Goal: Task Accomplishment & Management: Manage account settings

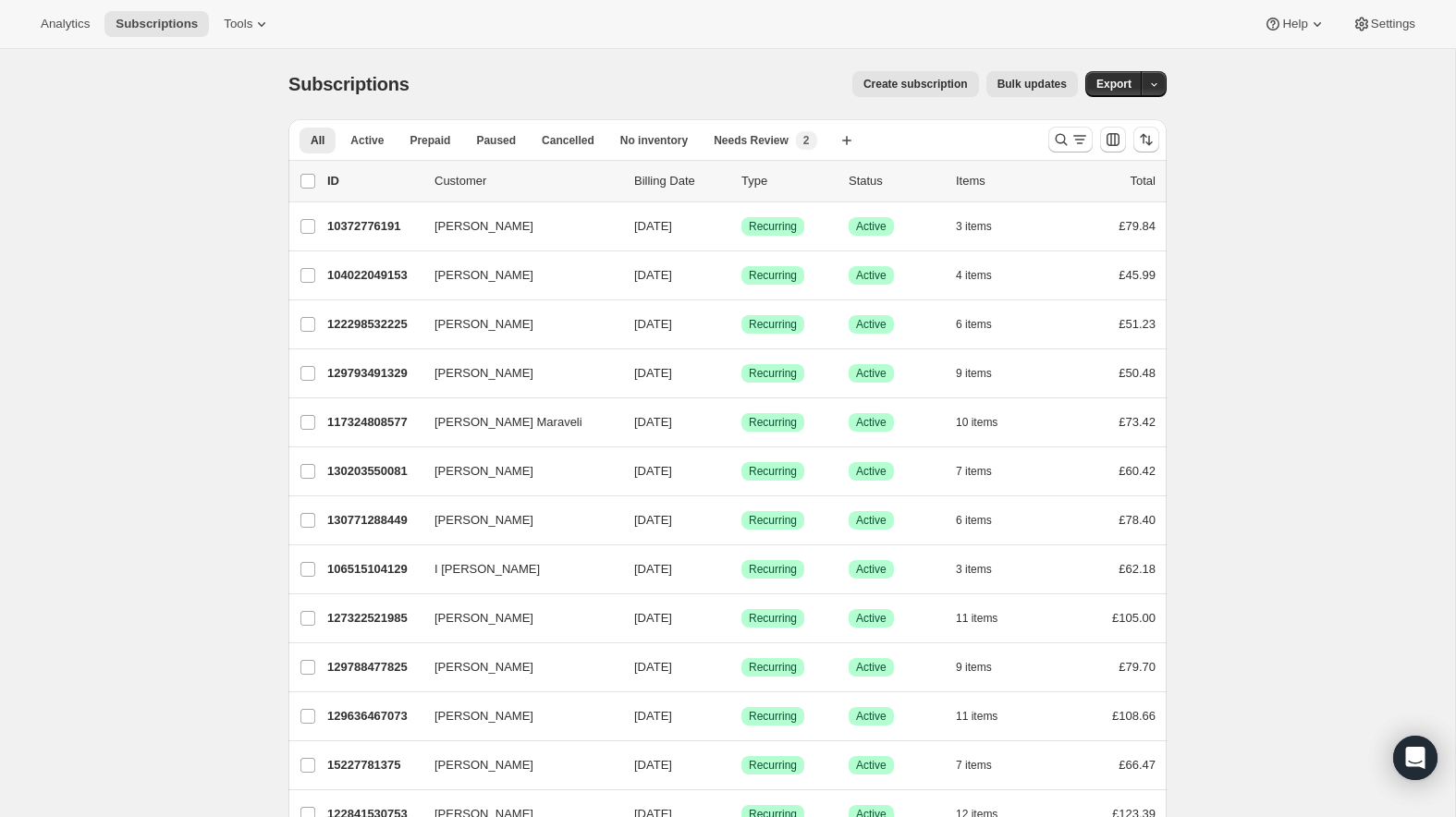
click at [1052, 134] on icon "Search and filter results" at bounding box center [1061, 139] width 18 height 18
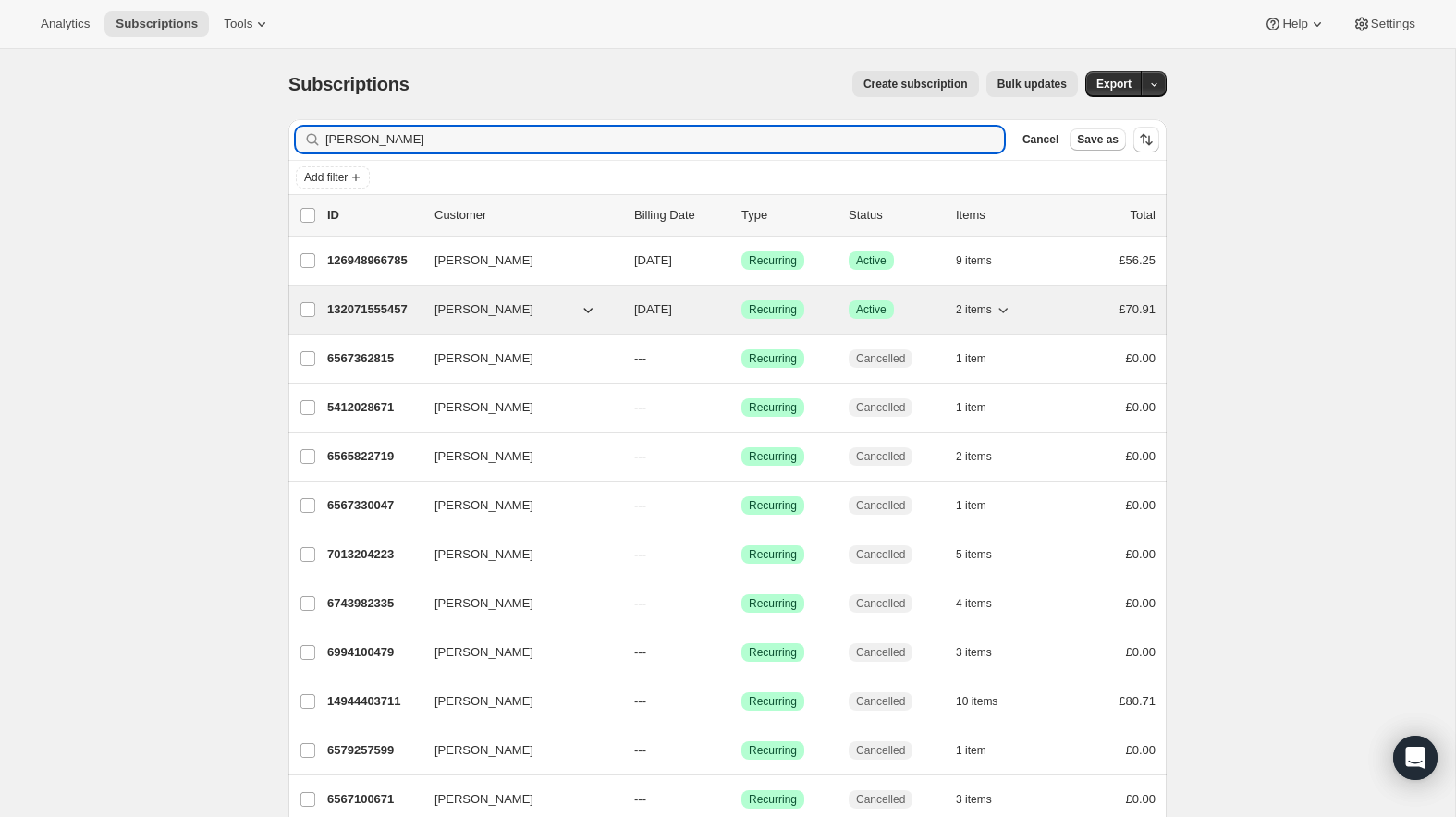
type input "[PERSON_NAME]"
click at [380, 308] on p "132071555457" at bounding box center [373, 310] width 92 height 18
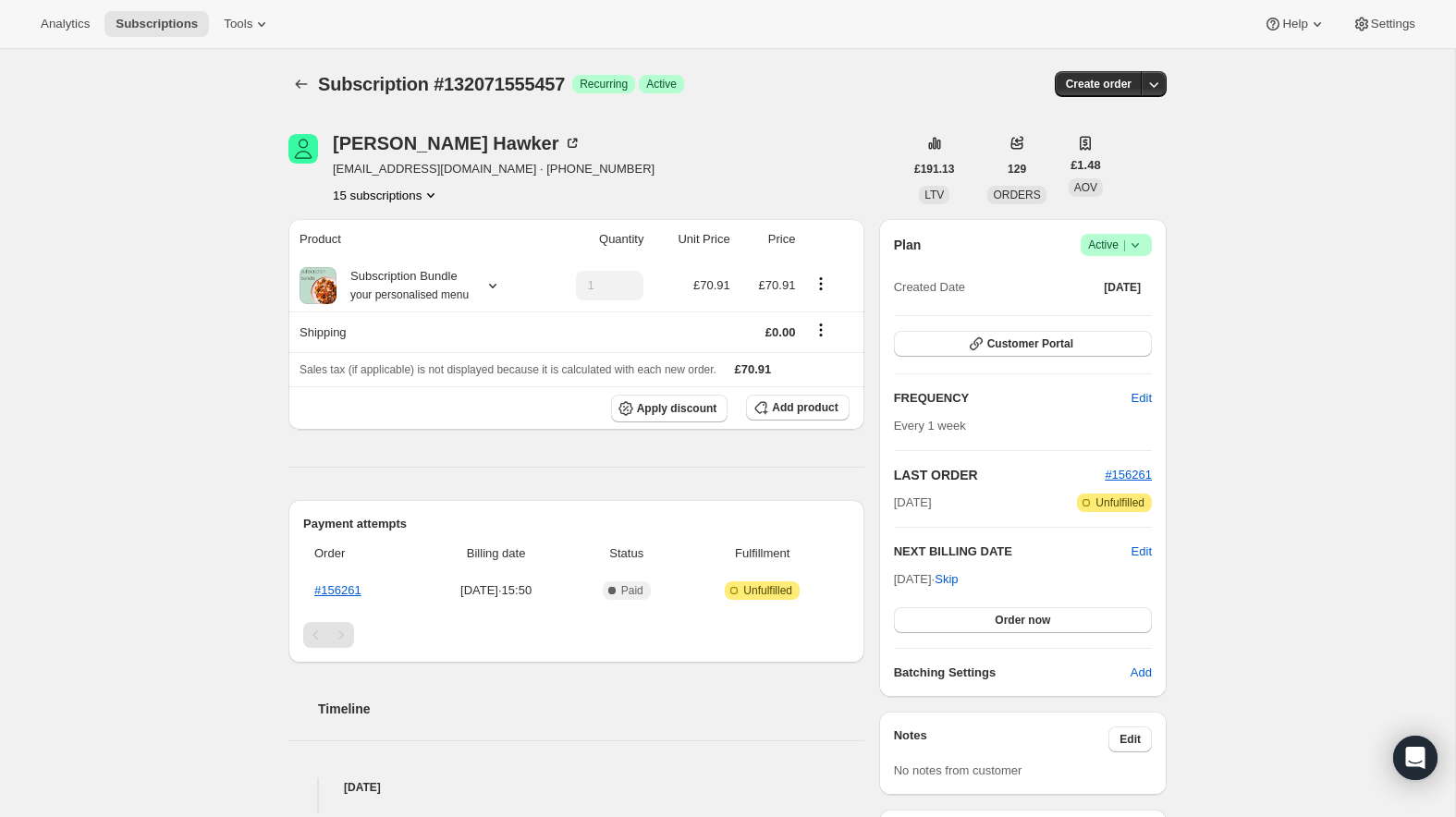
scroll to position [26, 0]
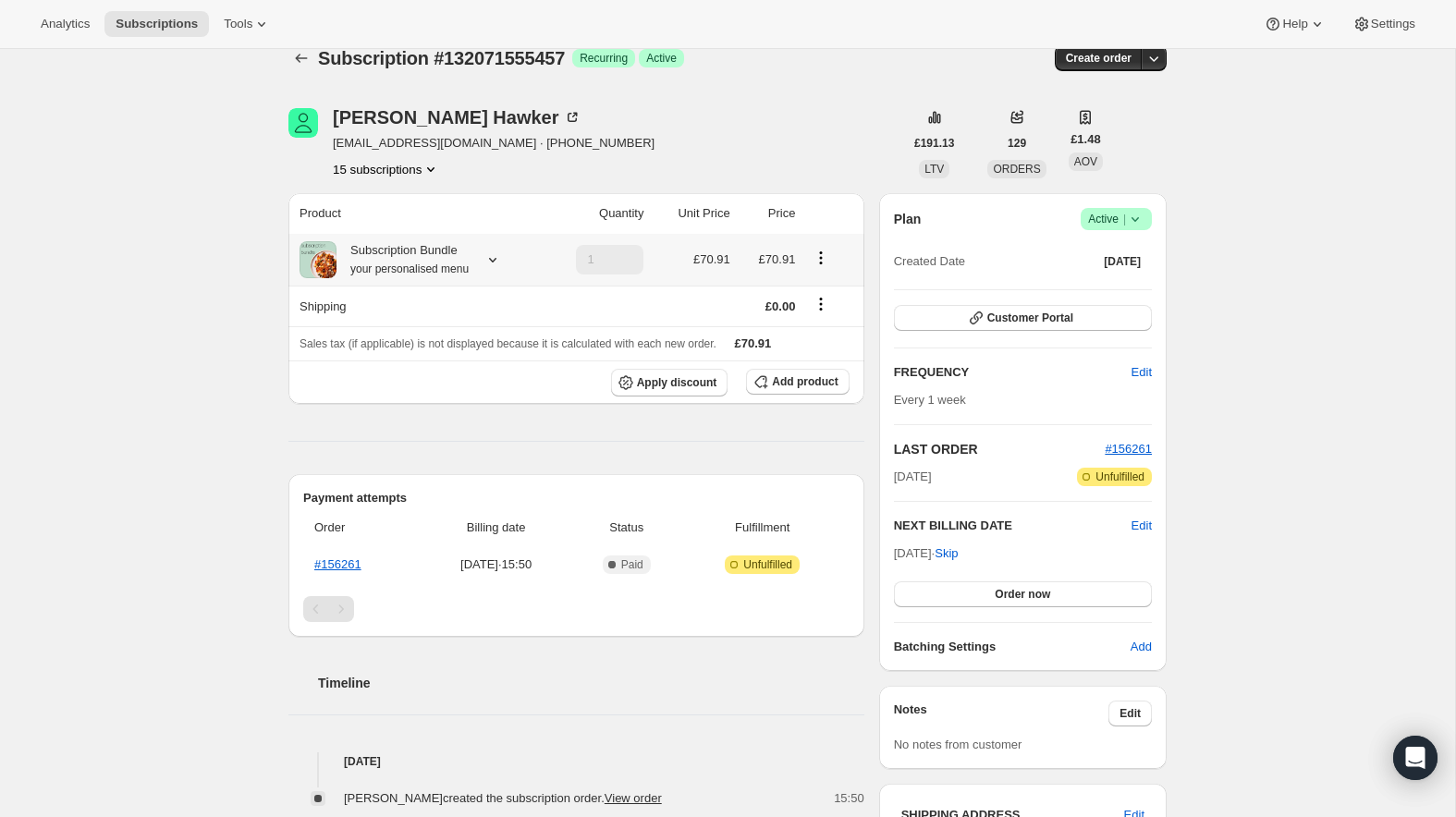
click at [484, 257] on div at bounding box center [489, 259] width 26 height 18
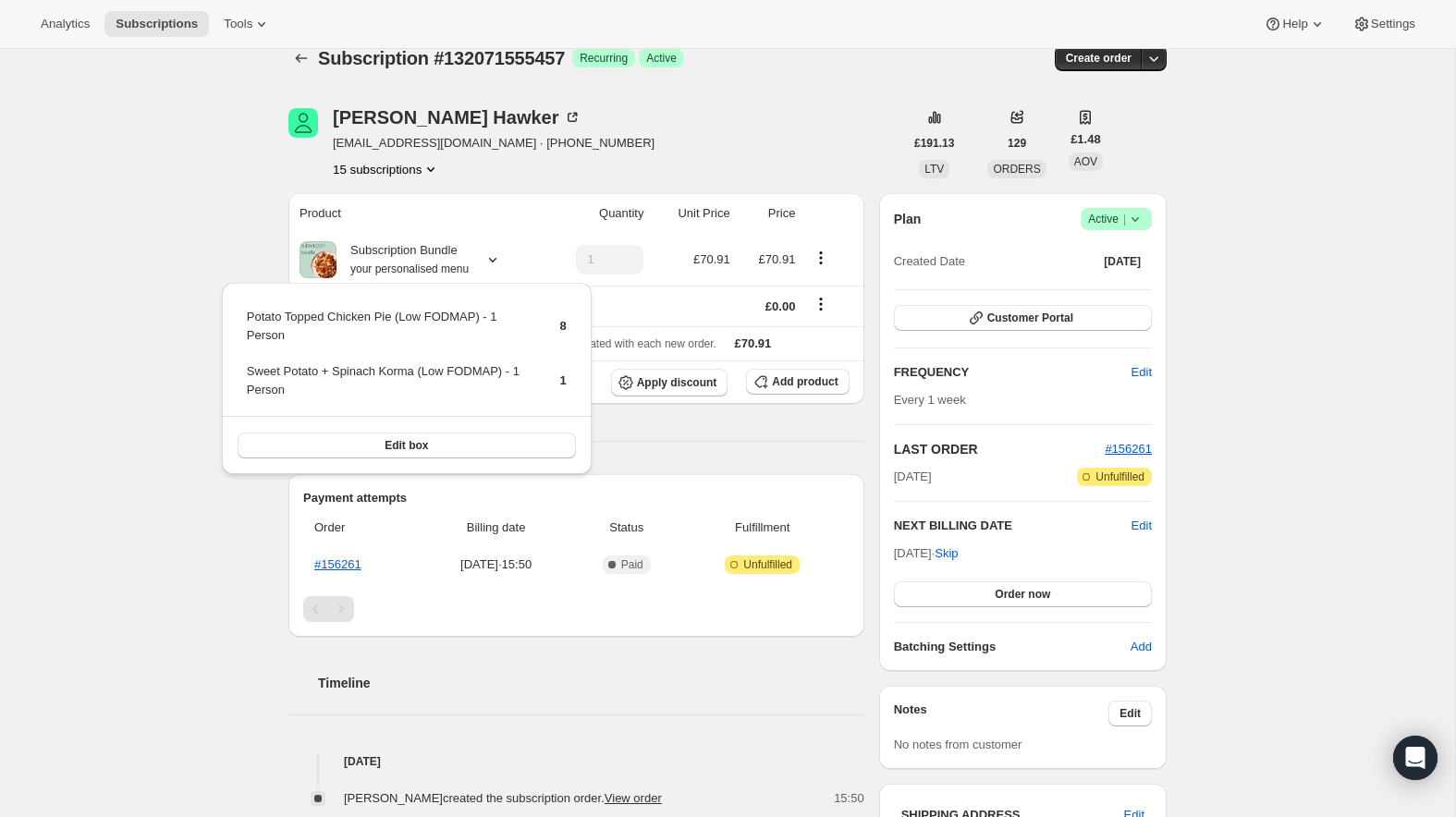
click at [200, 259] on div "Subscription #132071555457. This page is ready Subscription #132071555457 Succe…" at bounding box center [727, 701] width 1455 height 1356
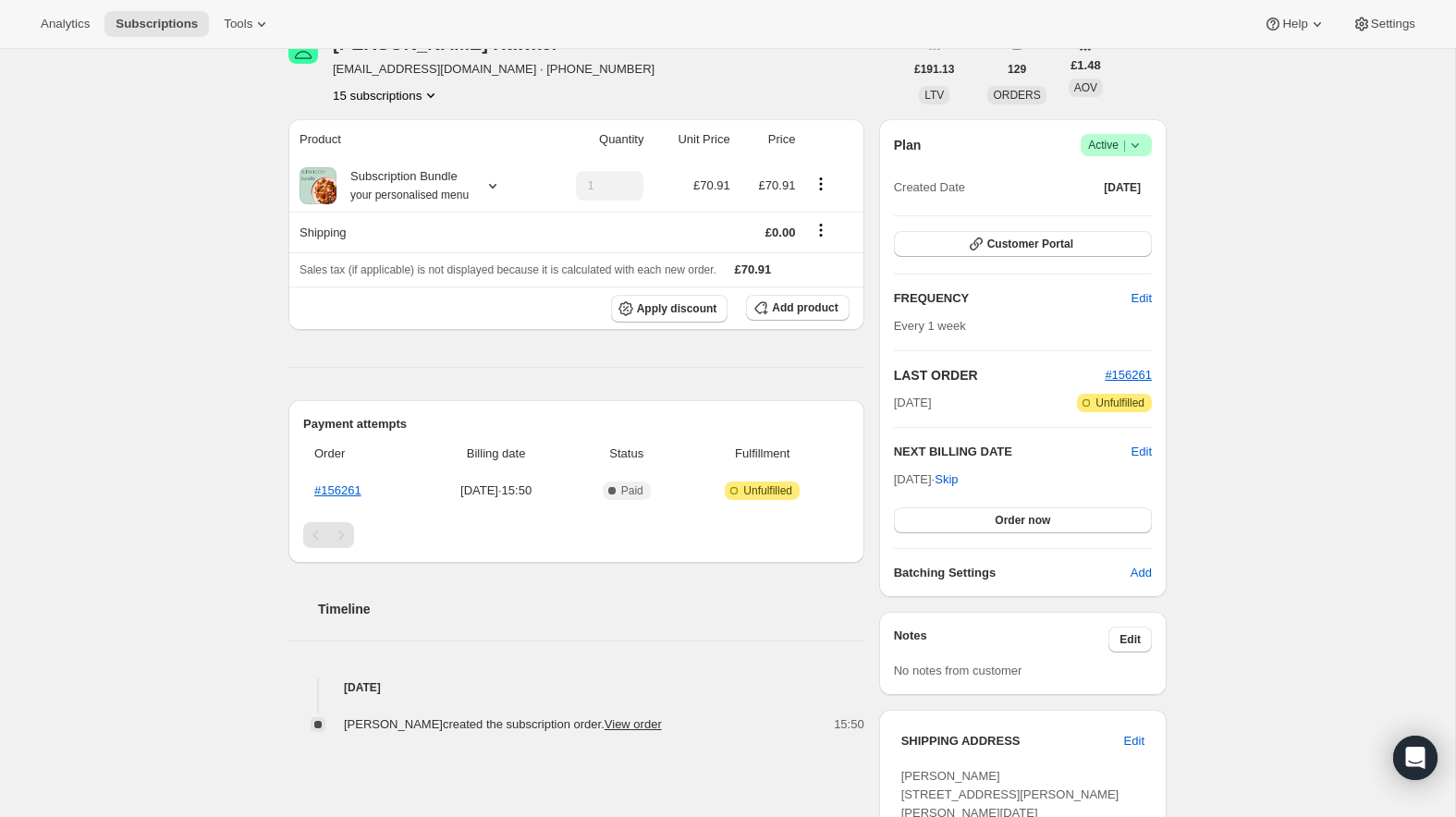
scroll to position [0, 0]
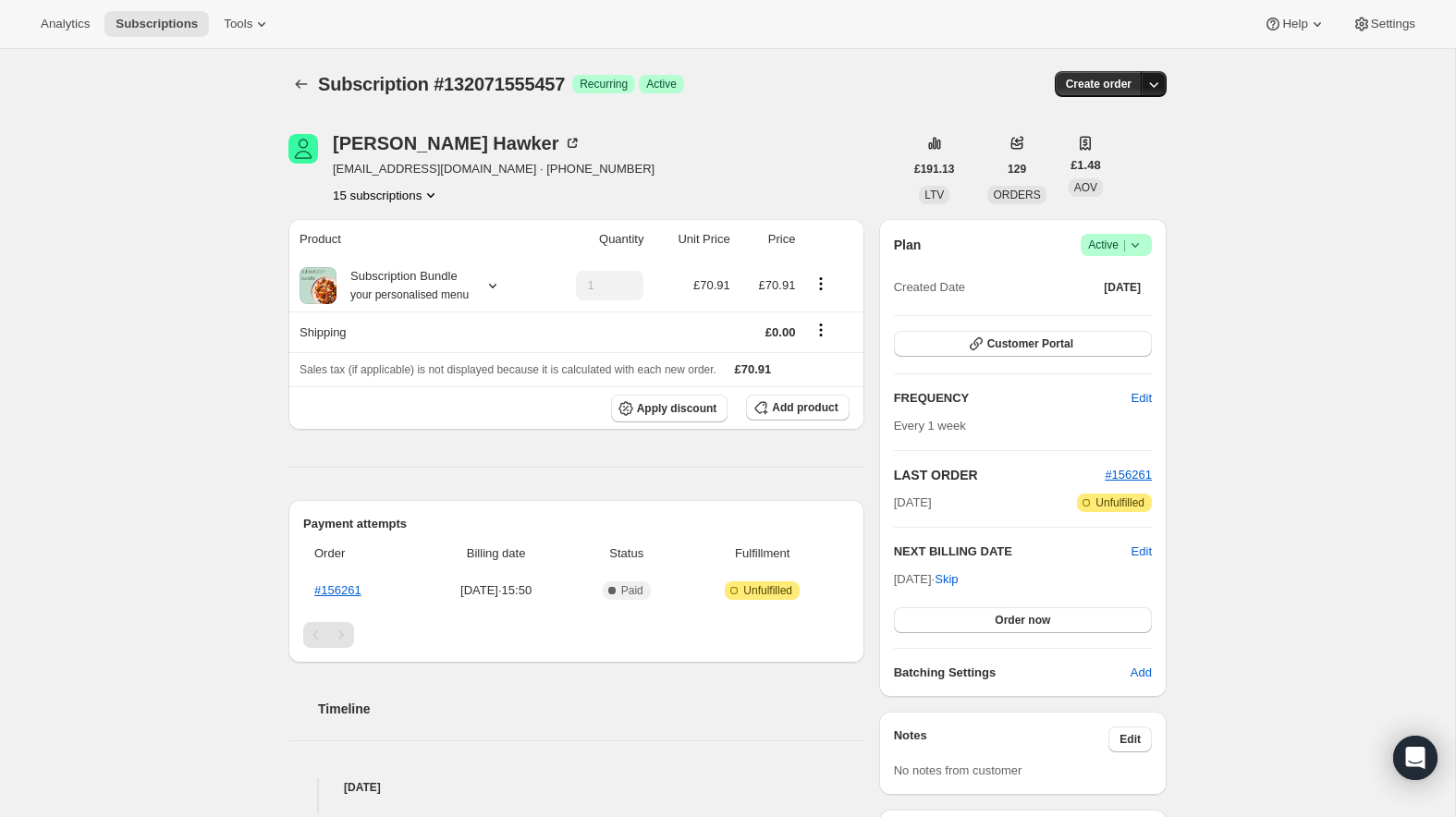
click at [1152, 75] on icon "button" at bounding box center [1153, 83] width 18 height 18
click at [1258, 126] on div "Subscription #132071555457. This page is ready Subscription #132071555457 Succe…" at bounding box center [727, 726] width 1455 height 1356
click at [1132, 245] on icon at bounding box center [1135, 245] width 18 height 18
click at [1103, 304] on span "Cancel subscription" at bounding box center [1111, 311] width 105 height 18
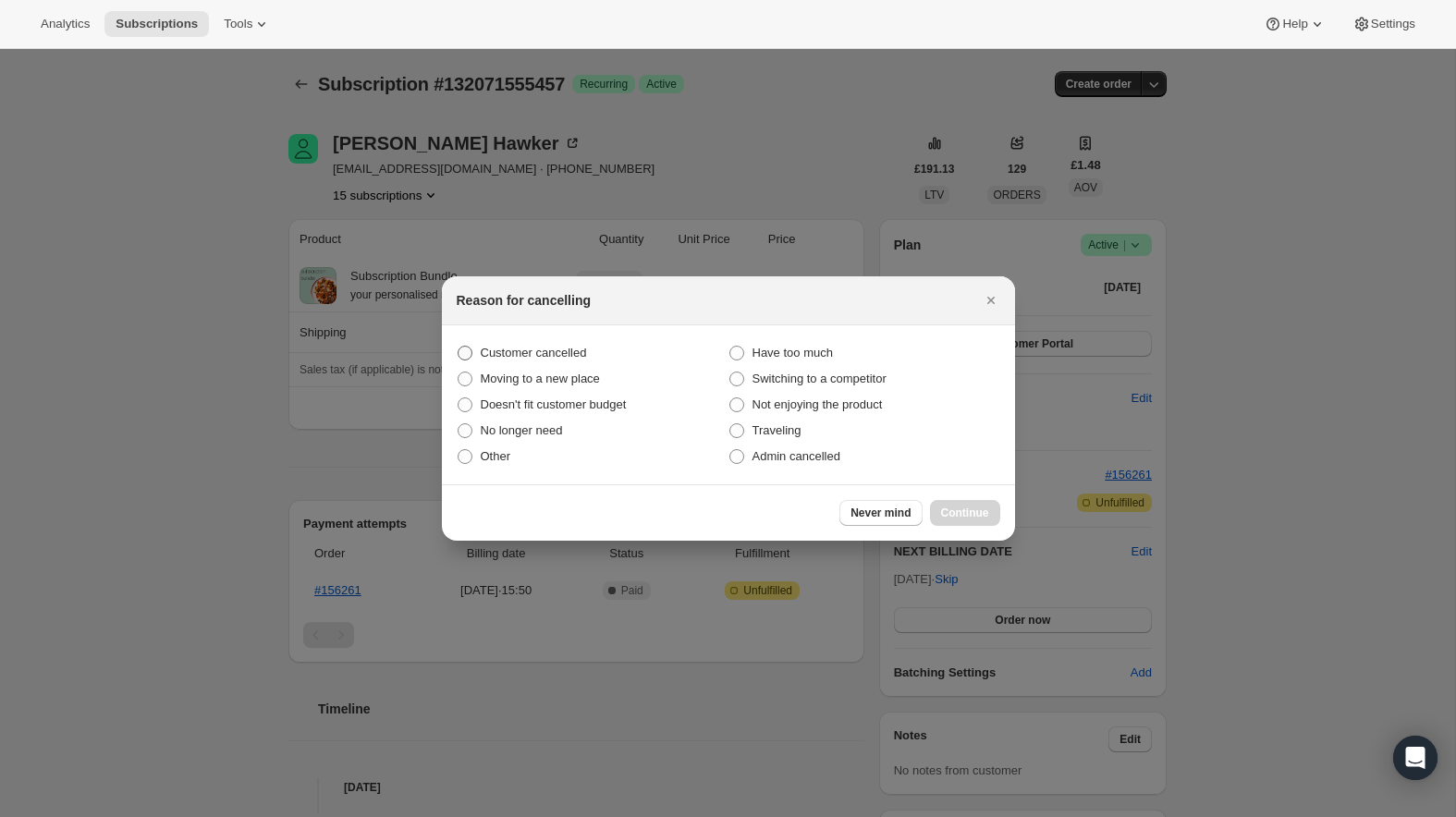
click at [486, 358] on span "Customer cancelled" at bounding box center [534, 352] width 107 height 14
click at [458, 346] on input "Customer cancelled" at bounding box center [458, 345] width 1 height 1
radio input "true"
click at [946, 514] on span "Continue" at bounding box center [966, 512] width 49 height 15
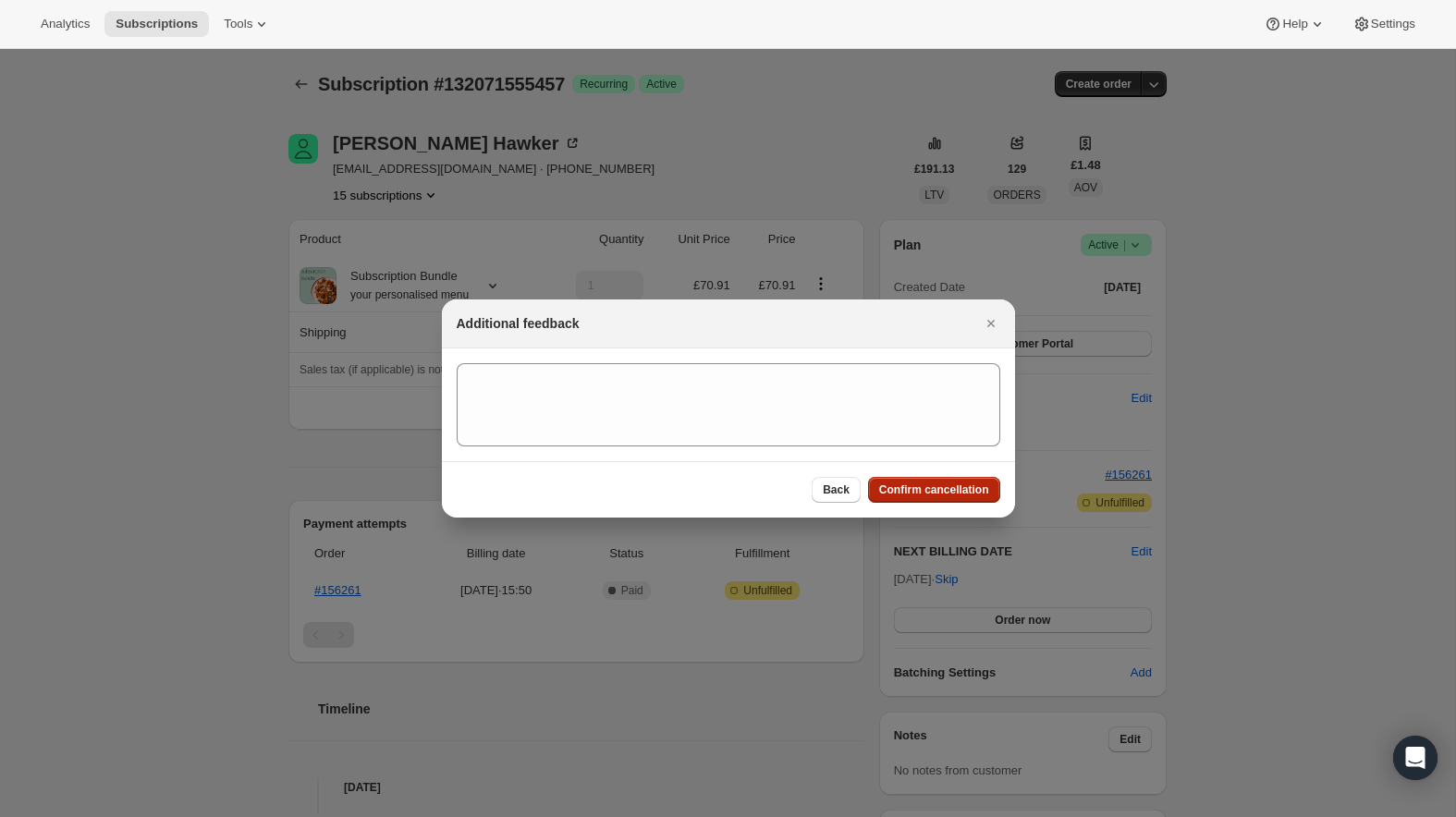
click at [939, 482] on span "Confirm cancellation" at bounding box center [934, 489] width 110 height 15
